Goal: Task Accomplishment & Management: Use online tool/utility

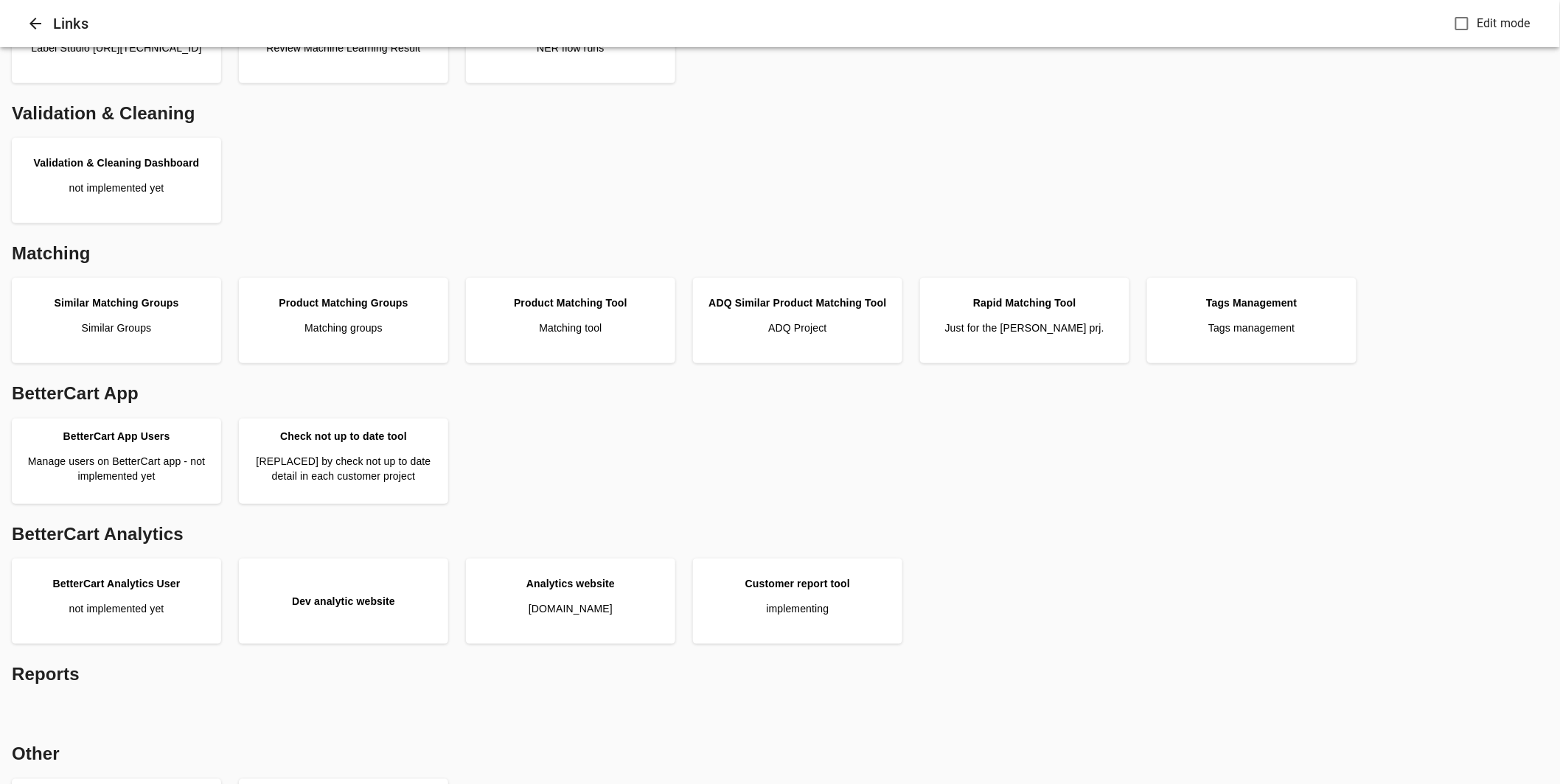
scroll to position [269, 0]
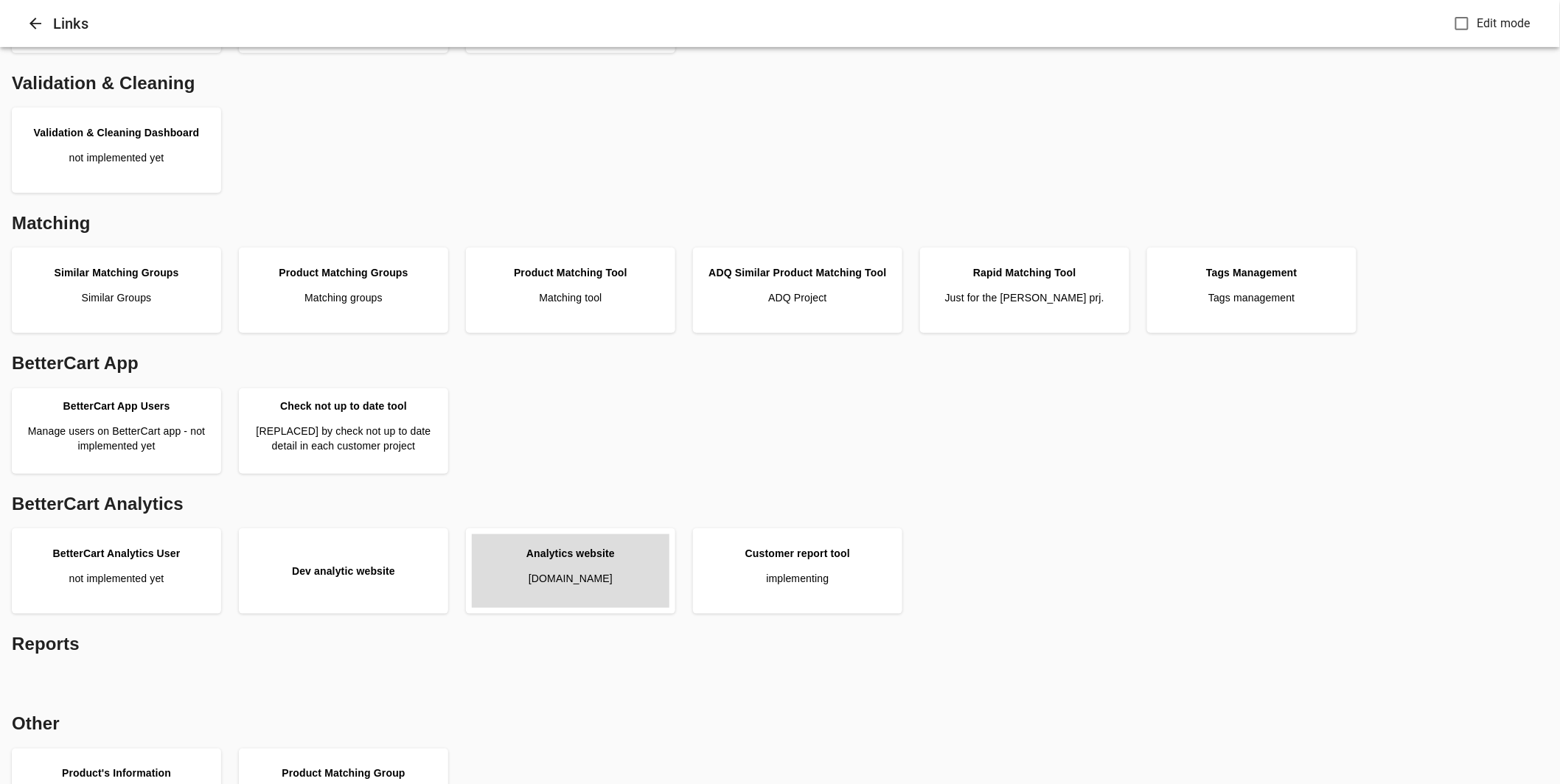
click at [575, 592] on link "Analytics website [DOMAIN_NAME]" at bounding box center [571, 571] width 197 height 74
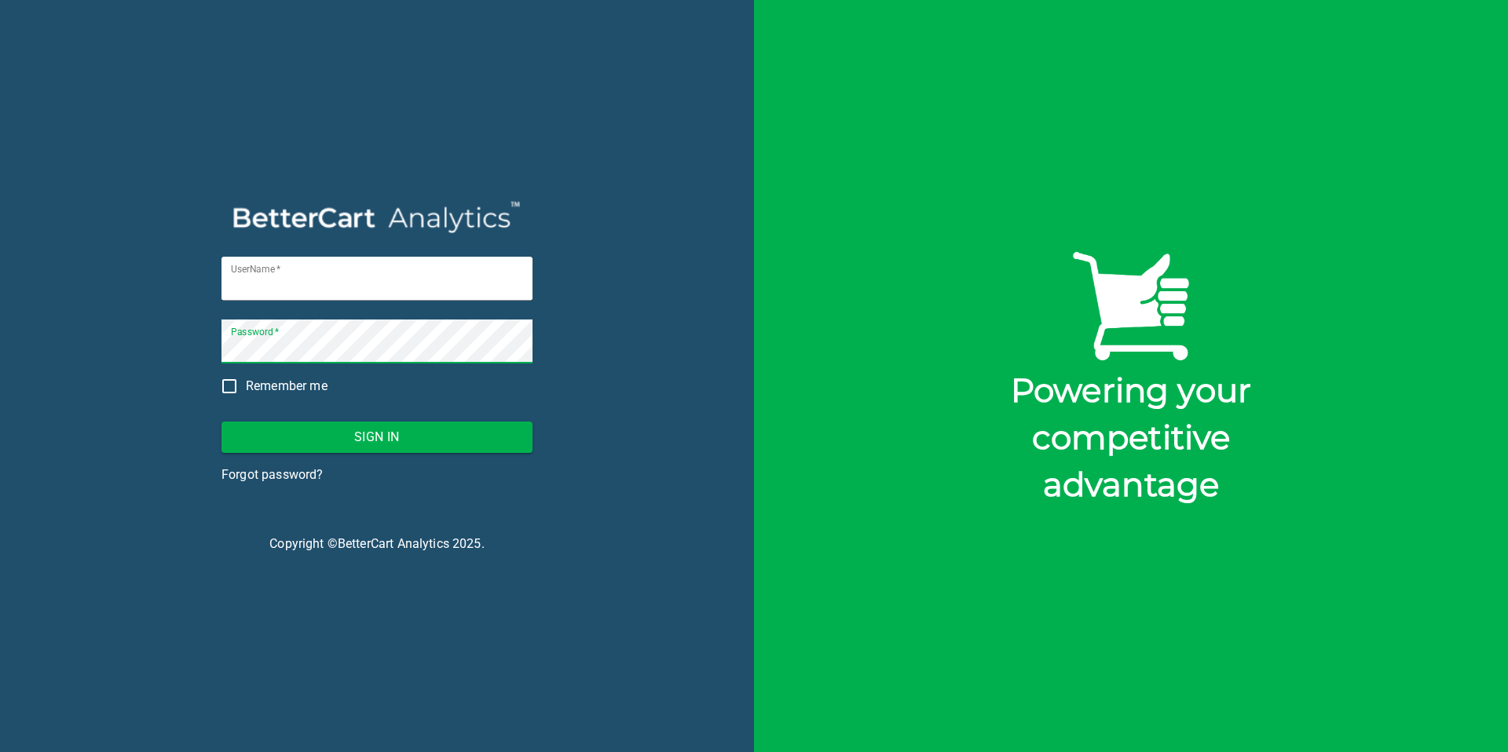
type input "shivam@bettercart.ca"
click at [271, 391] on span "Remember me" at bounding box center [287, 386] width 82 height 19
click at [246, 391] on input "Remember me" at bounding box center [229, 386] width 33 height 33
checkbox input "true"
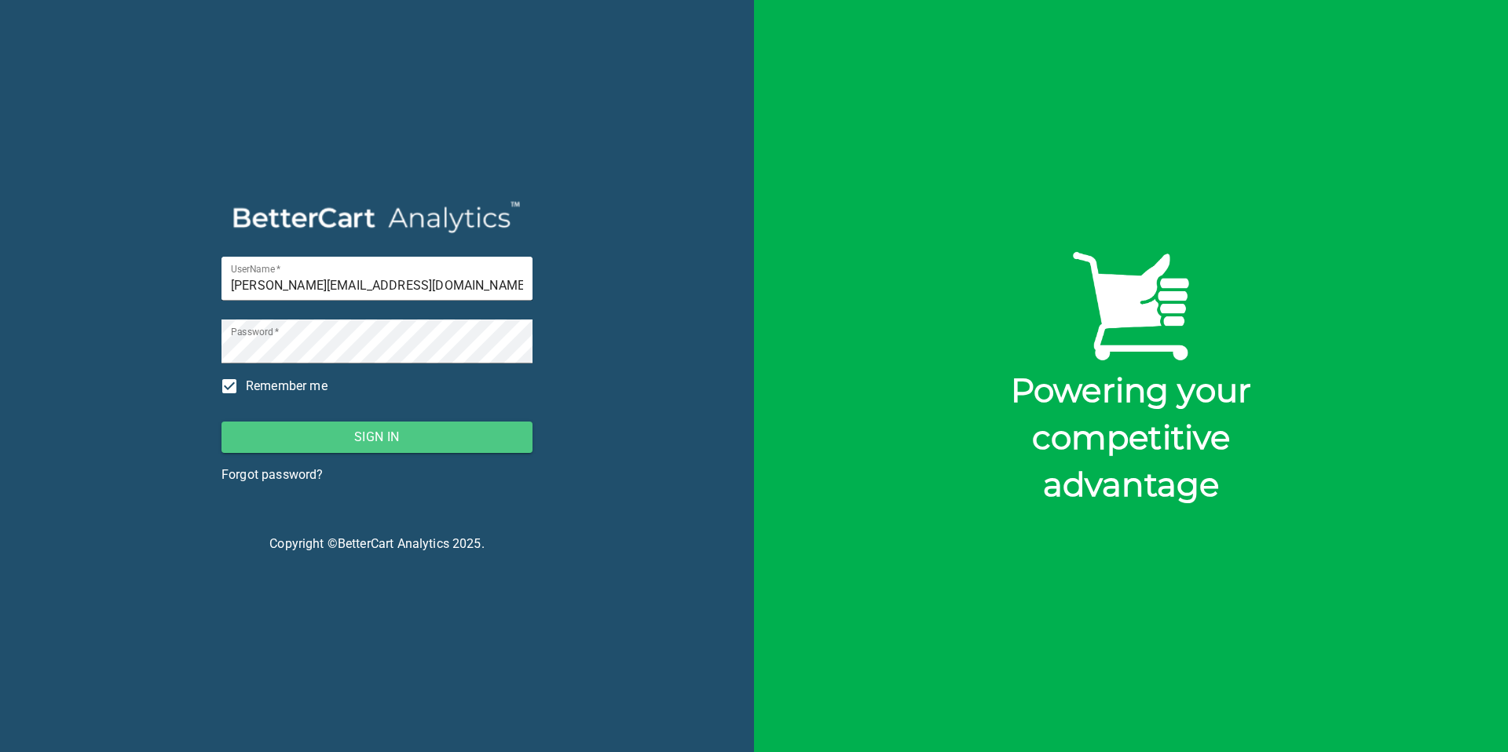
click at [297, 428] on span "Sign In" at bounding box center [377, 437] width 286 height 22
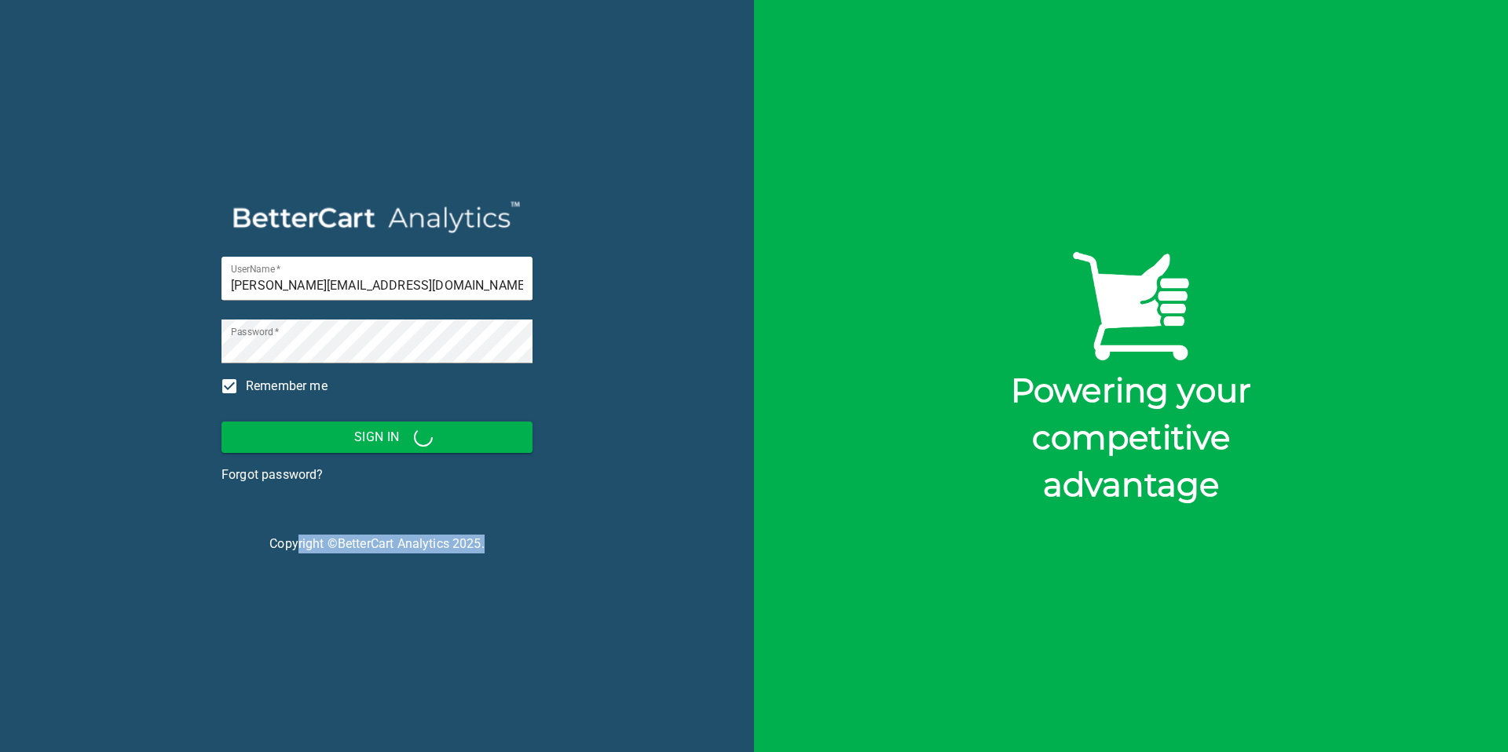
drag, startPoint x: 318, startPoint y: 551, endPoint x: 520, endPoint y: 568, distance: 202.5
click at [520, 568] on div "UserName   * shivam@bettercart.ca Password   * Remember me Sign In Forgot passw…" at bounding box center [377, 376] width 754 height 752
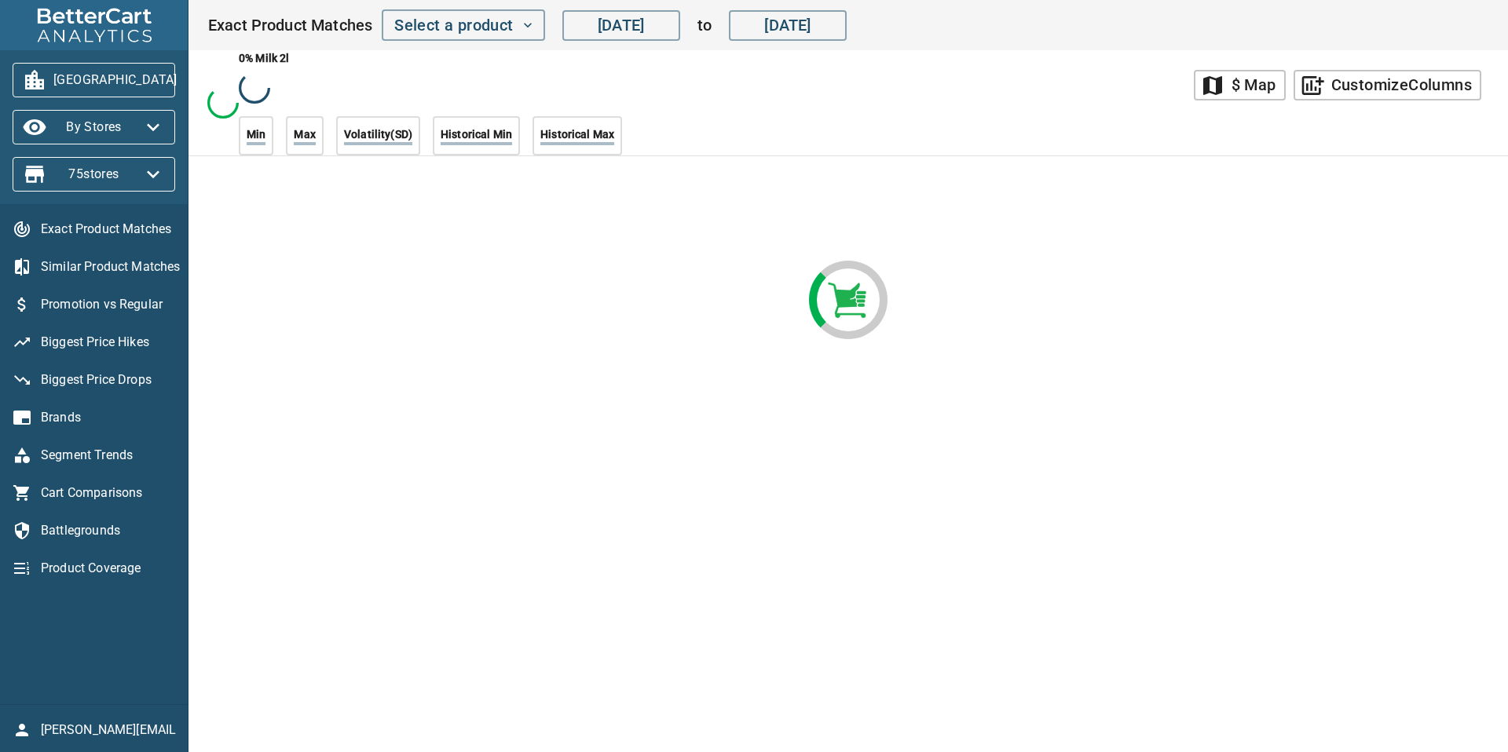
click at [327, 553] on main "map $ Map add_chart Customize Columns 0% milk 2l Min Max Volatility(SD) Histori…" at bounding box center [847, 376] width 1319 height 752
